Goal: Information Seeking & Learning: Learn about a topic

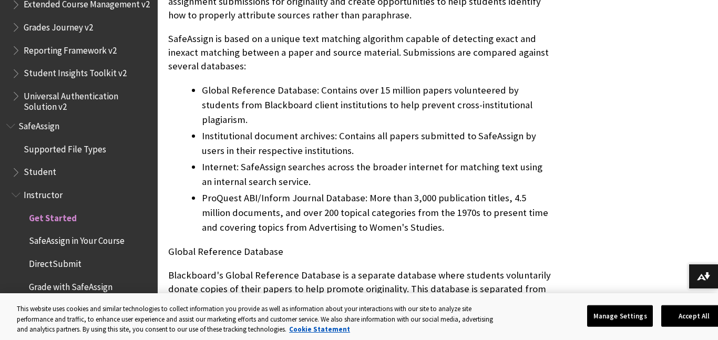
scroll to position [1298, 0]
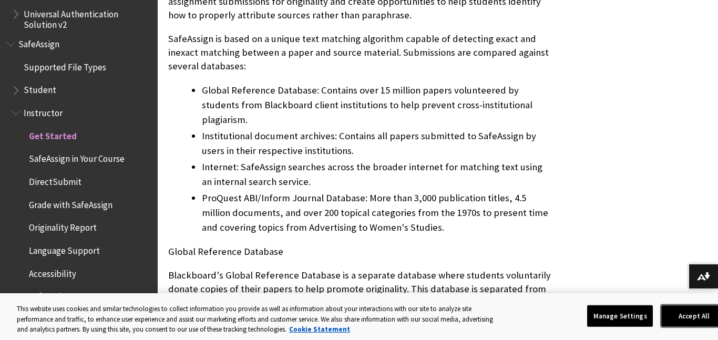
click at [689, 315] on button "Accept All" at bounding box center [694, 316] width 66 height 22
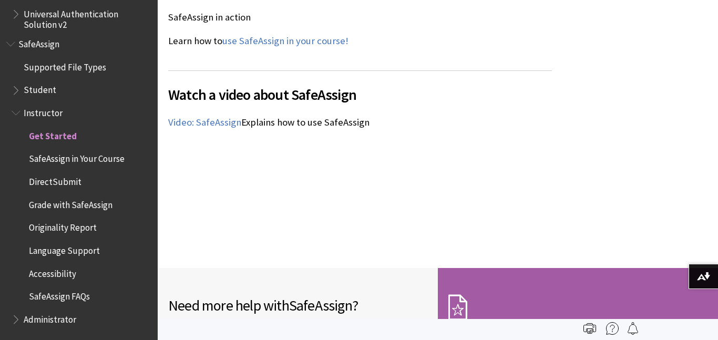
scroll to position [1419, 0]
click at [502, 209] on div "Watch a video about SafeAssign The following narrated video provides a visual a…" at bounding box center [360, 159] width 384 height 177
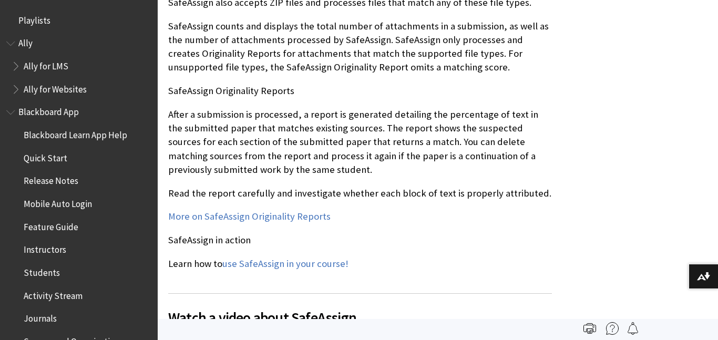
scroll to position [1213, 0]
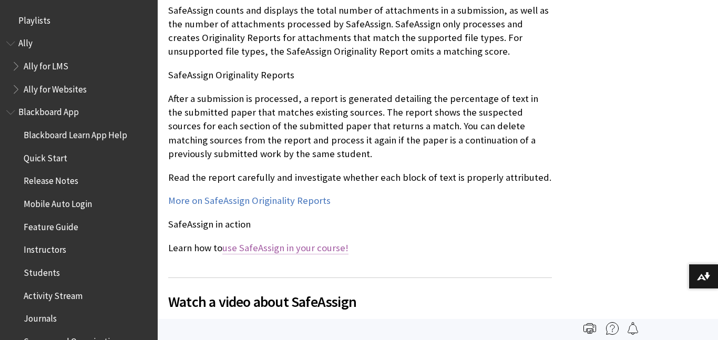
click at [266, 245] on link "use SafeAssign in your course!" at bounding box center [285, 248] width 126 height 13
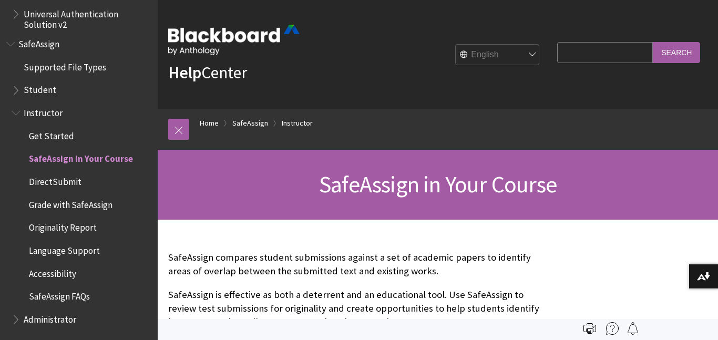
click at [45, 96] on span "Student" at bounding box center [82, 90] width 140 height 18
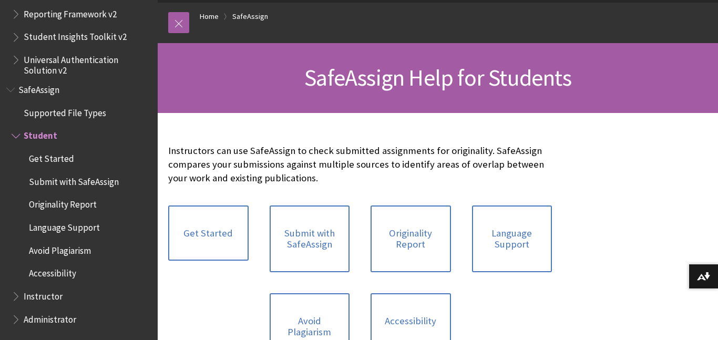
scroll to position [147, 0]
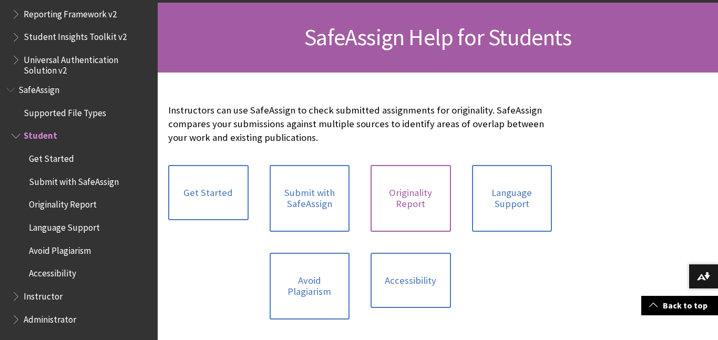
click at [397, 204] on link "Originality Report" at bounding box center [410, 198] width 80 height 67
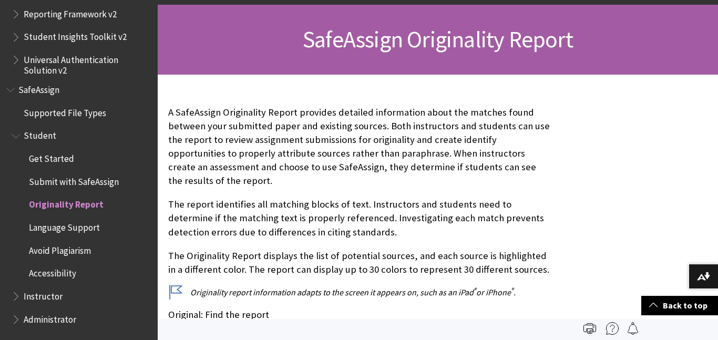
scroll to position [141, 0]
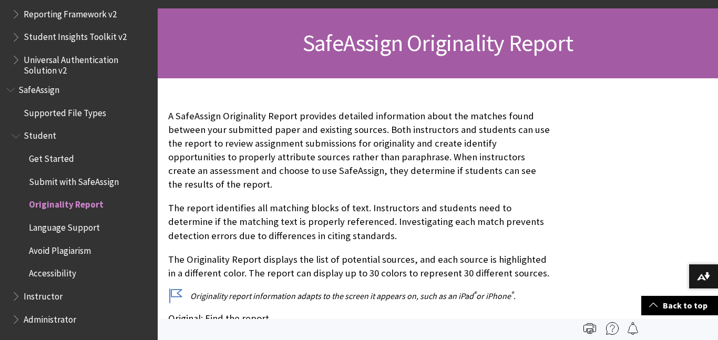
click at [170, 290] on p "Originality report information adapts to the screen it appears on, such as an i…" at bounding box center [360, 296] width 384 height 12
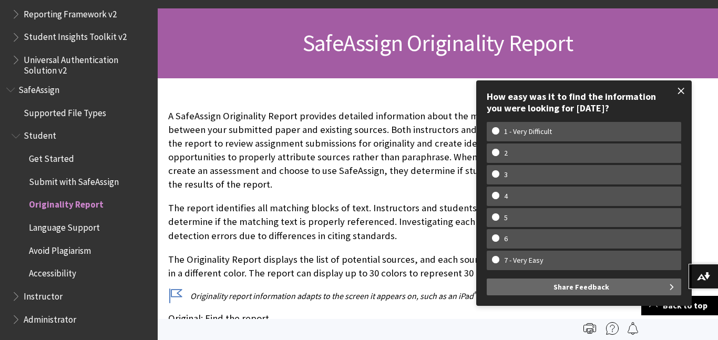
click at [678, 90] on span at bounding box center [681, 91] width 22 height 22
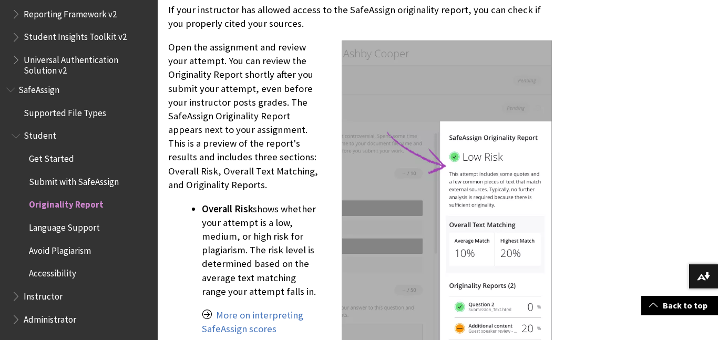
scroll to position [1044, 0]
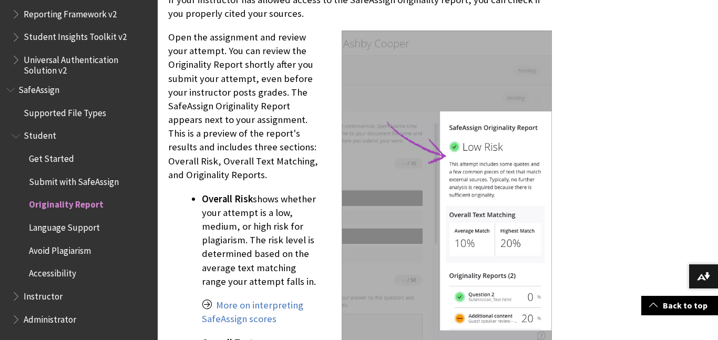
click at [270, 249] on p "Overall Risk shows whether your attempt is a low, medium, or high risk for plag…" at bounding box center [377, 240] width 350 height 96
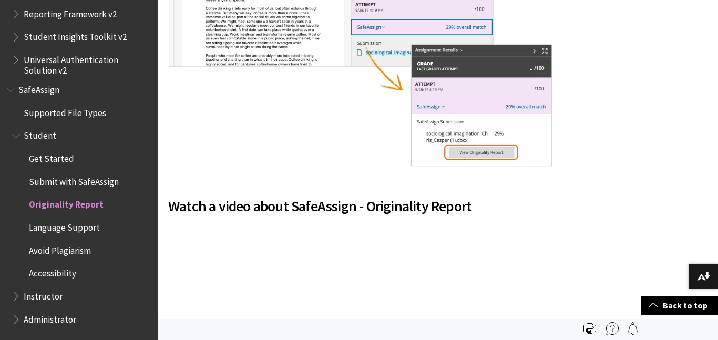
scroll to position [558, 0]
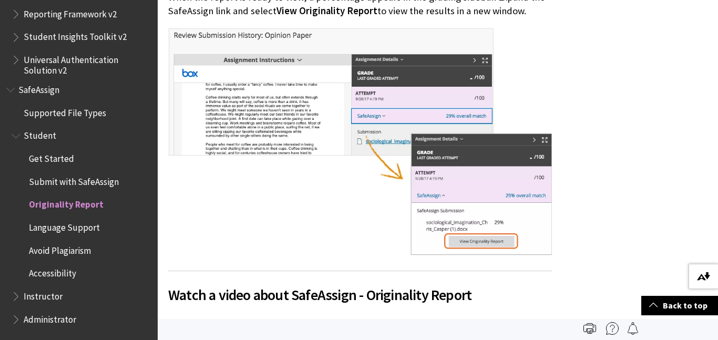
click at [701, 272] on img at bounding box center [703, 276] width 13 height 8
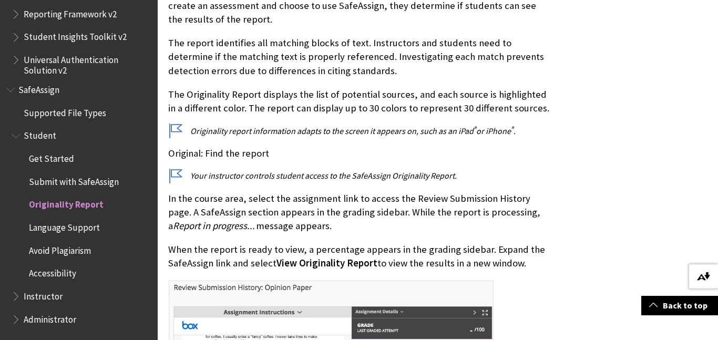
scroll to position [308, 0]
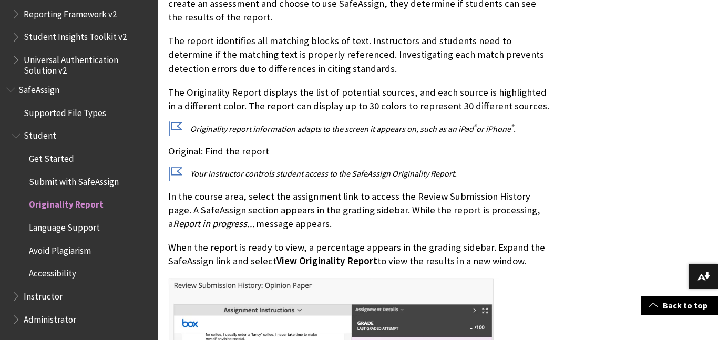
click at [85, 245] on span "Avoid Plagiarism" at bounding box center [60, 249] width 62 height 14
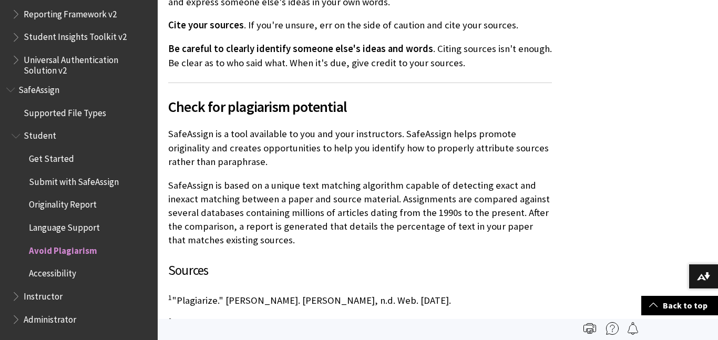
scroll to position [721, 0]
